Goal: Entertainment & Leisure: Consume media (video, audio)

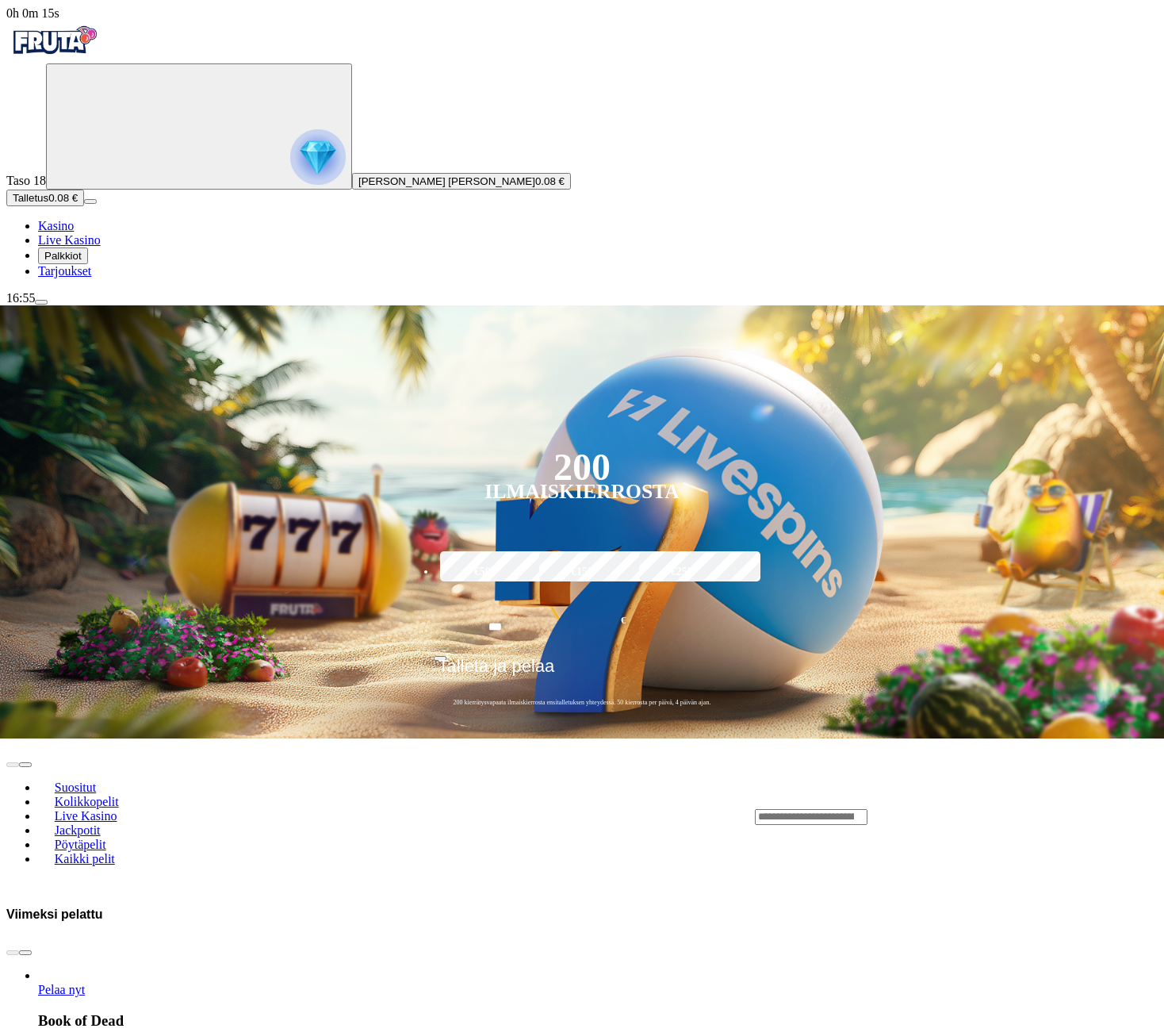
click at [868, 809] on input "Search" at bounding box center [811, 817] width 113 height 15
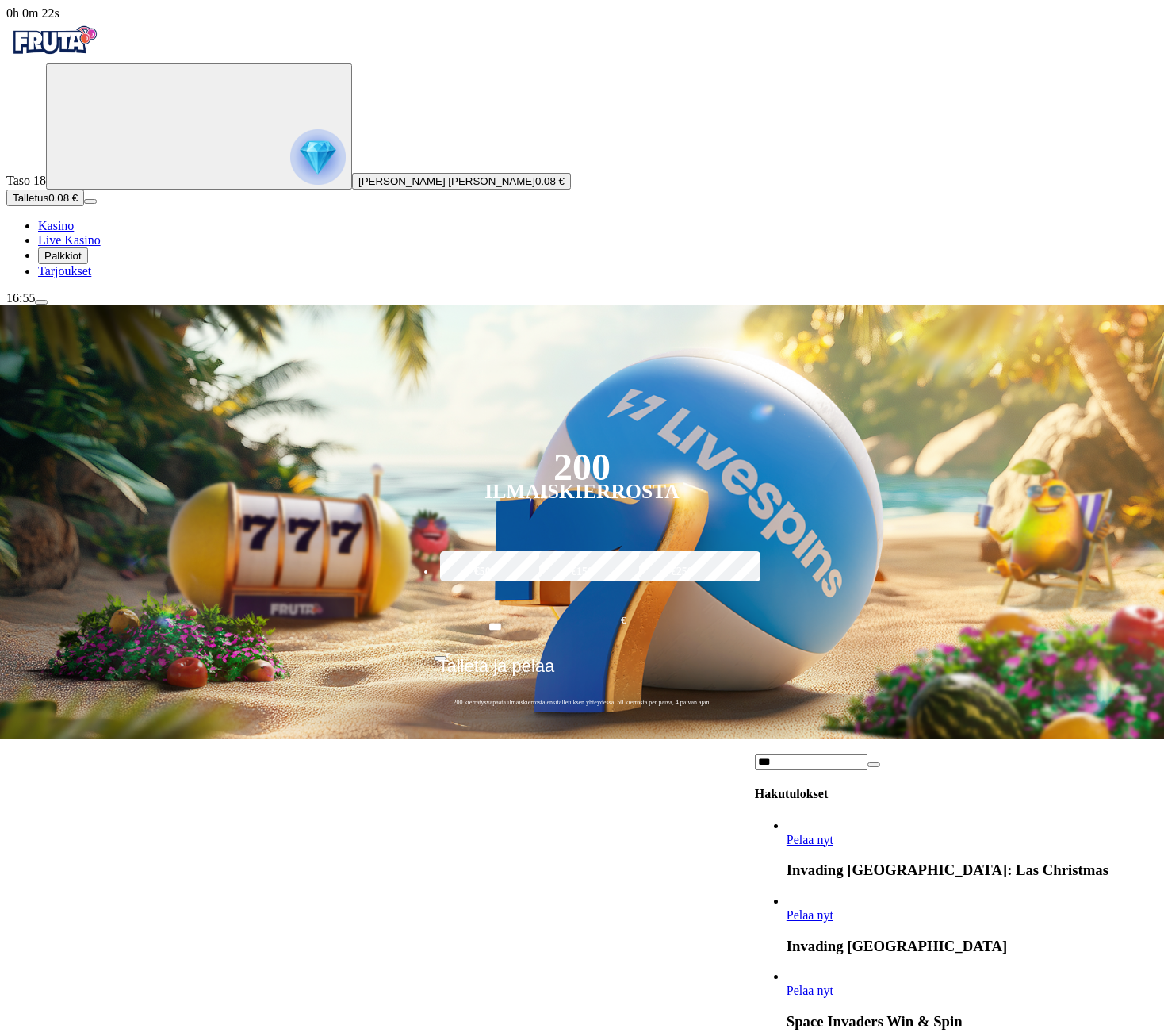
type input "***"
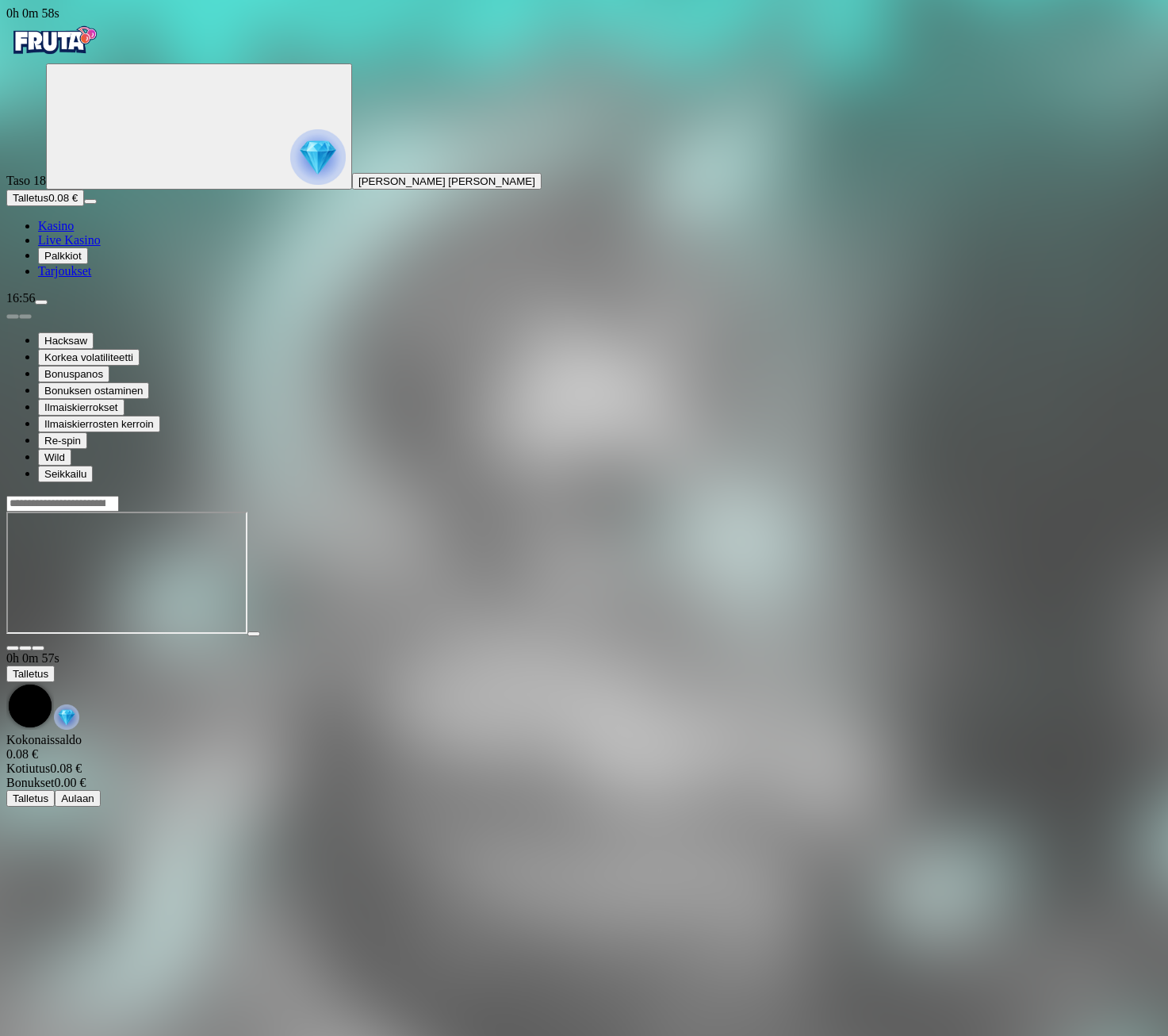
click at [82, 262] on span "Palkkiot" at bounding box center [63, 256] width 38 height 12
